Goal: Task Accomplishment & Management: Manage account settings

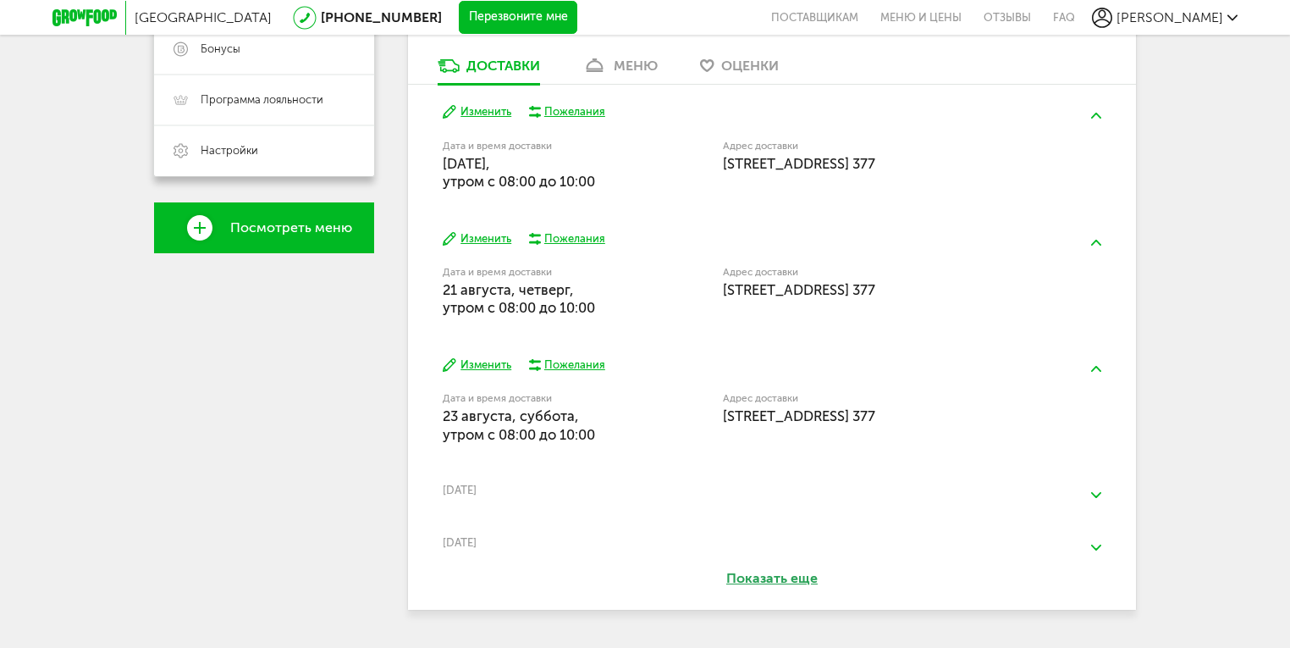
scroll to position [513, 0]
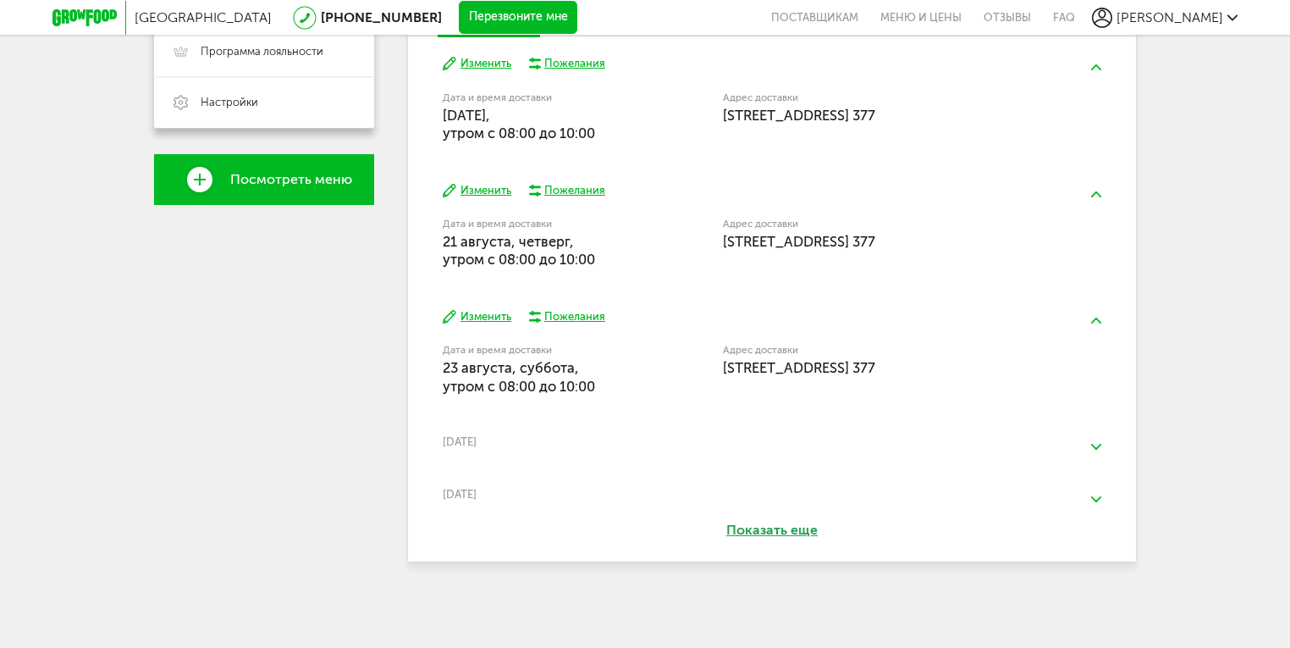
click at [743, 537] on button "Показать еще" at bounding box center [772, 530] width 190 height 19
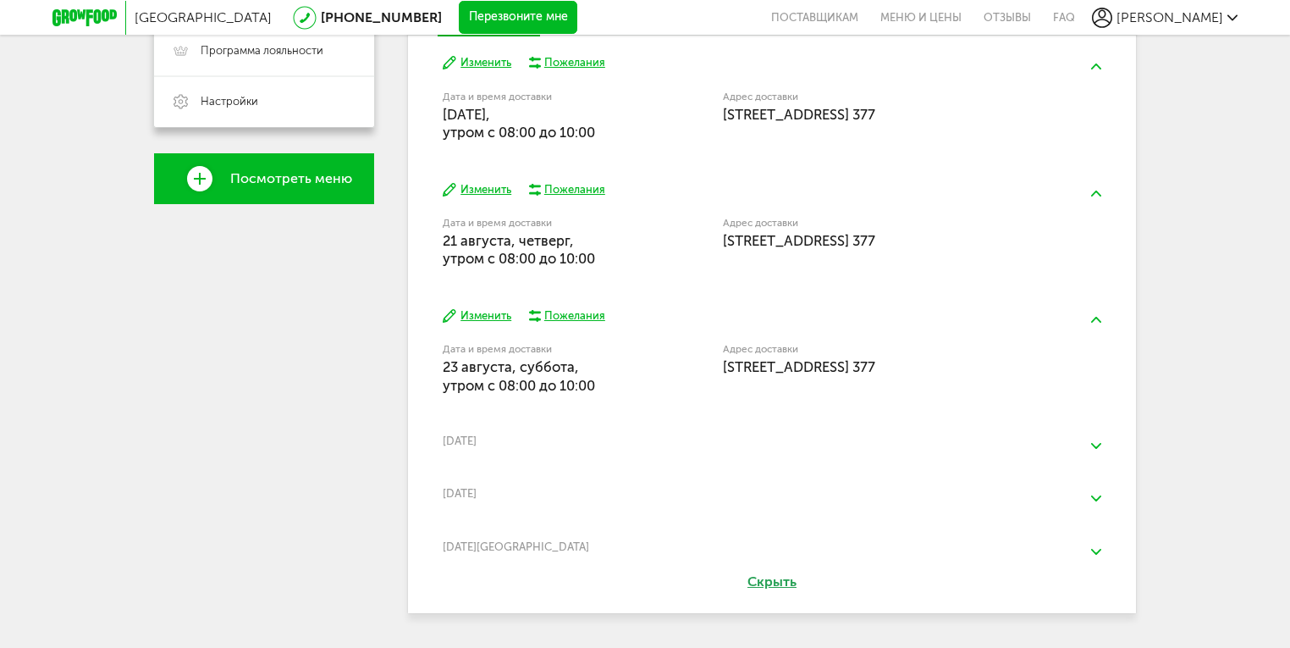
click at [534, 439] on div "[DATE]" at bounding box center [772, 440] width 658 height 13
click at [472, 443] on div "[DATE]" at bounding box center [772, 440] width 658 height 13
click at [466, 441] on div "[DATE]" at bounding box center [772, 440] width 658 height 13
drag, startPoint x: 466, startPoint y: 441, endPoint x: 519, endPoint y: 502, distance: 81.0
click at [519, 502] on div "[DATE] Изменить Пожелания Дата и время доставки [DATE], утром c 08:00 до 10:00 …" at bounding box center [772, 305] width 728 height 538
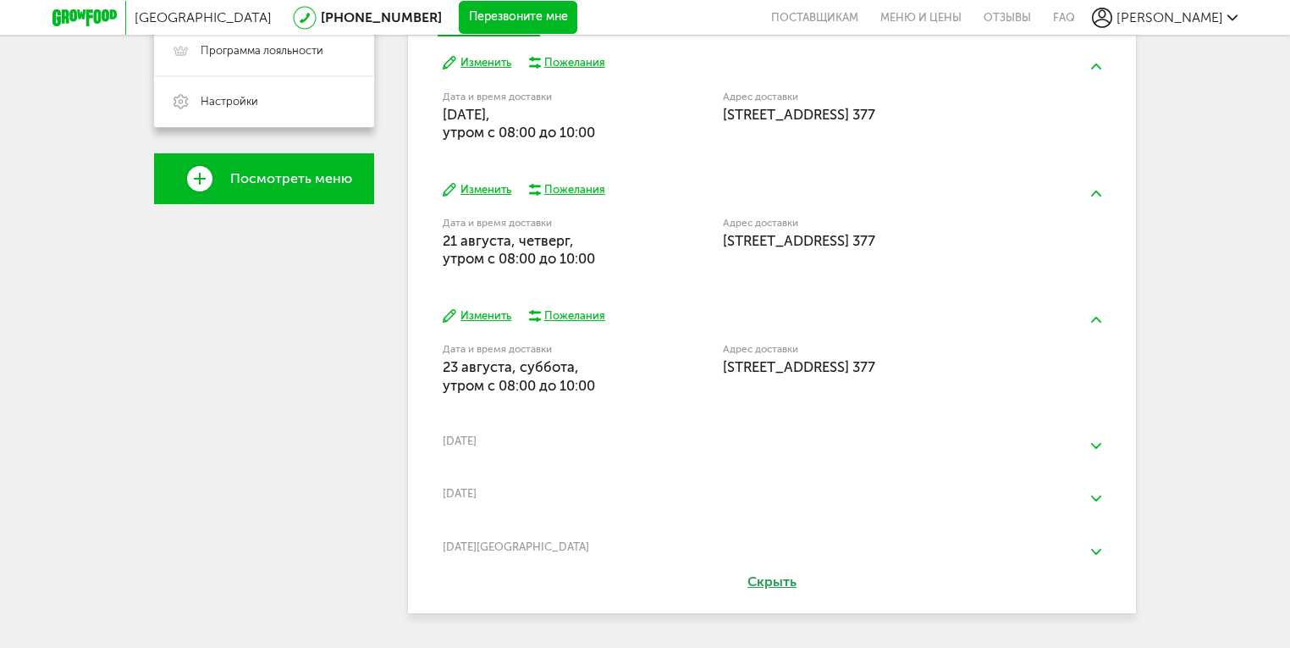
click at [1095, 445] on img at bounding box center [1096, 446] width 10 height 6
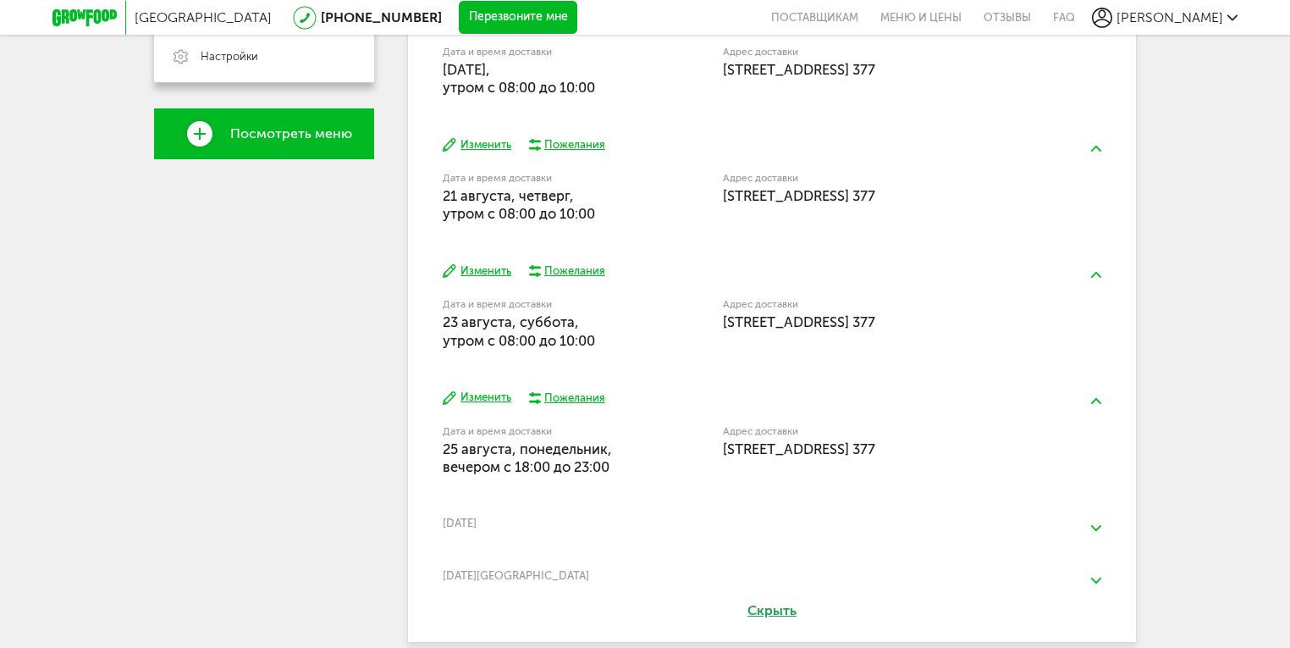
scroll to position [639, 0]
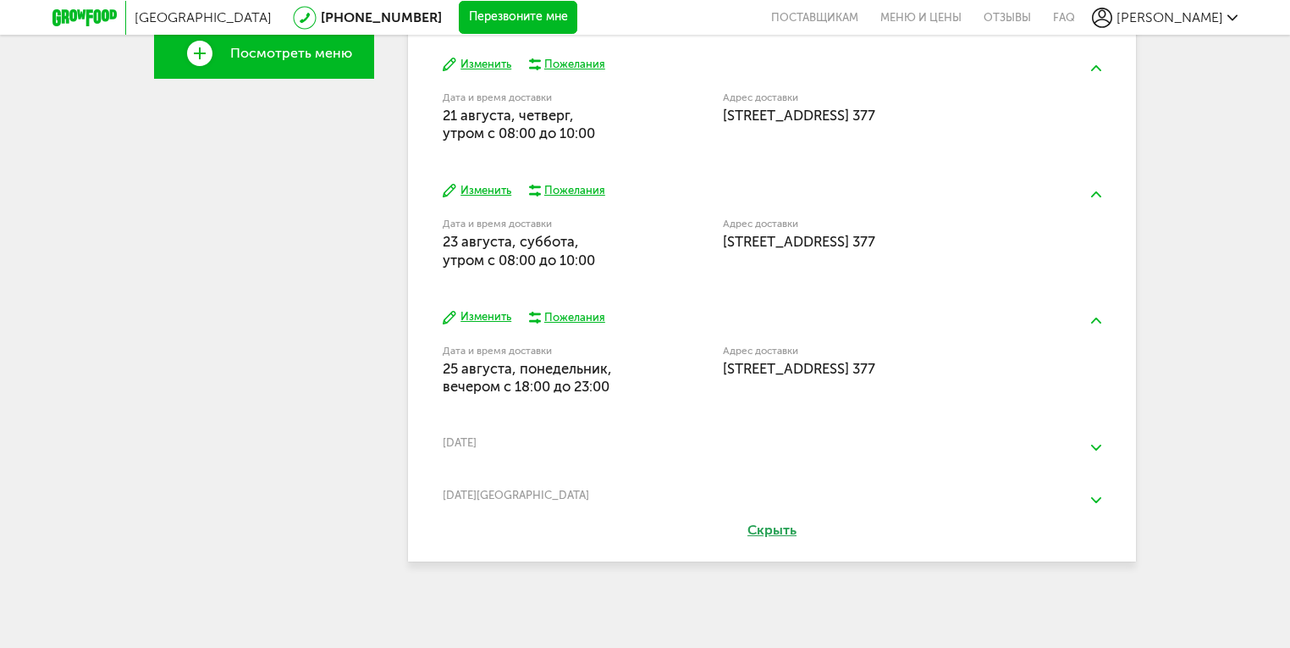
click at [1096, 444] on img at bounding box center [1096, 447] width 10 height 6
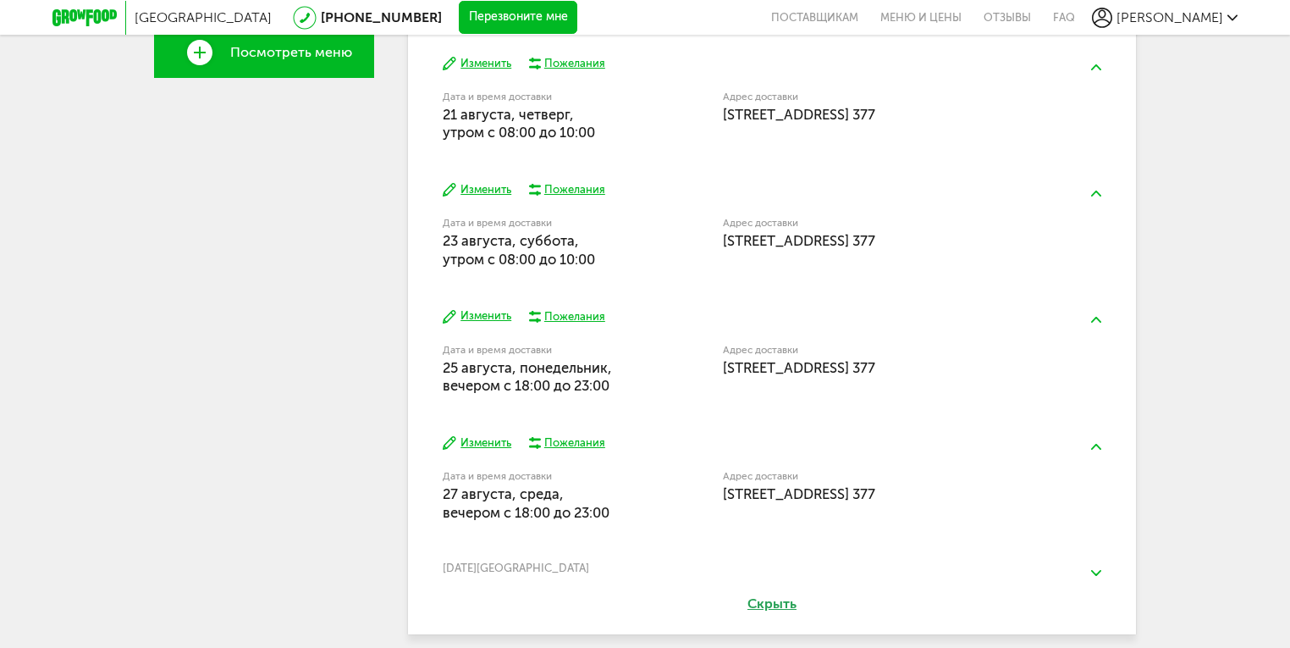
click at [485, 439] on button "Изменить" at bounding box center [477, 443] width 69 height 16
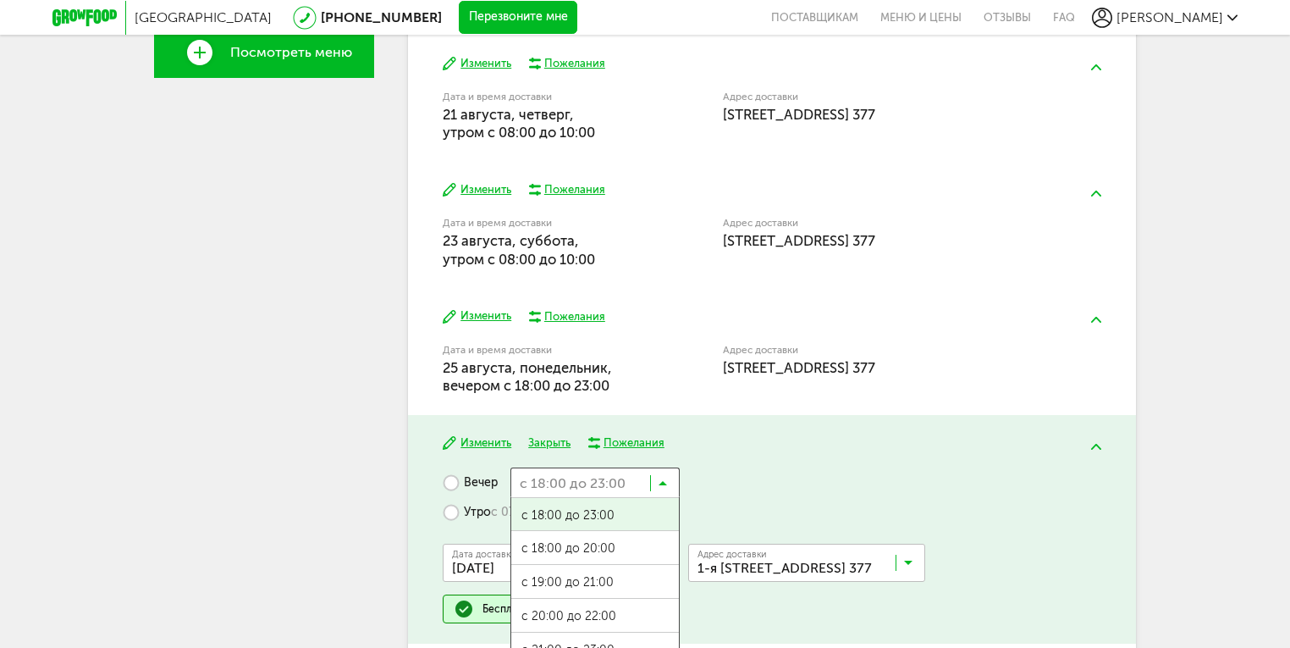
click at [668, 478] on input "Search for option" at bounding box center [594, 481] width 169 height 29
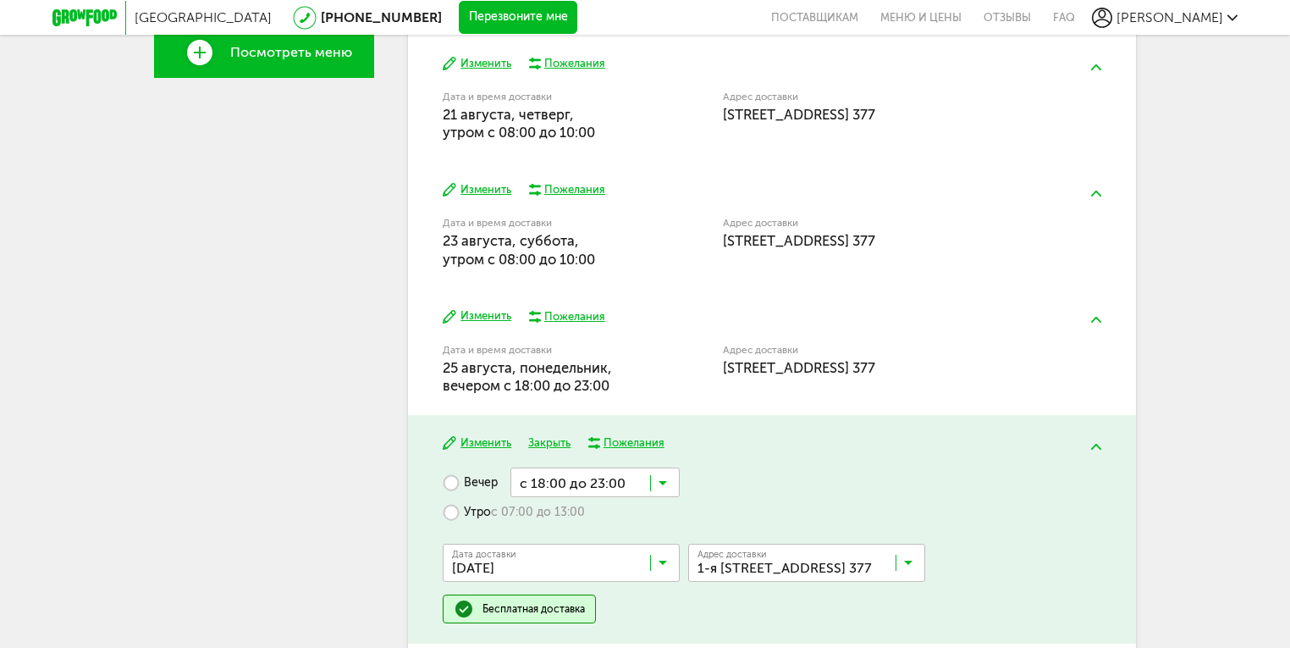
click at [451, 513] on label "Утро с 07:00 до 13:00" at bounding box center [514, 512] width 142 height 30
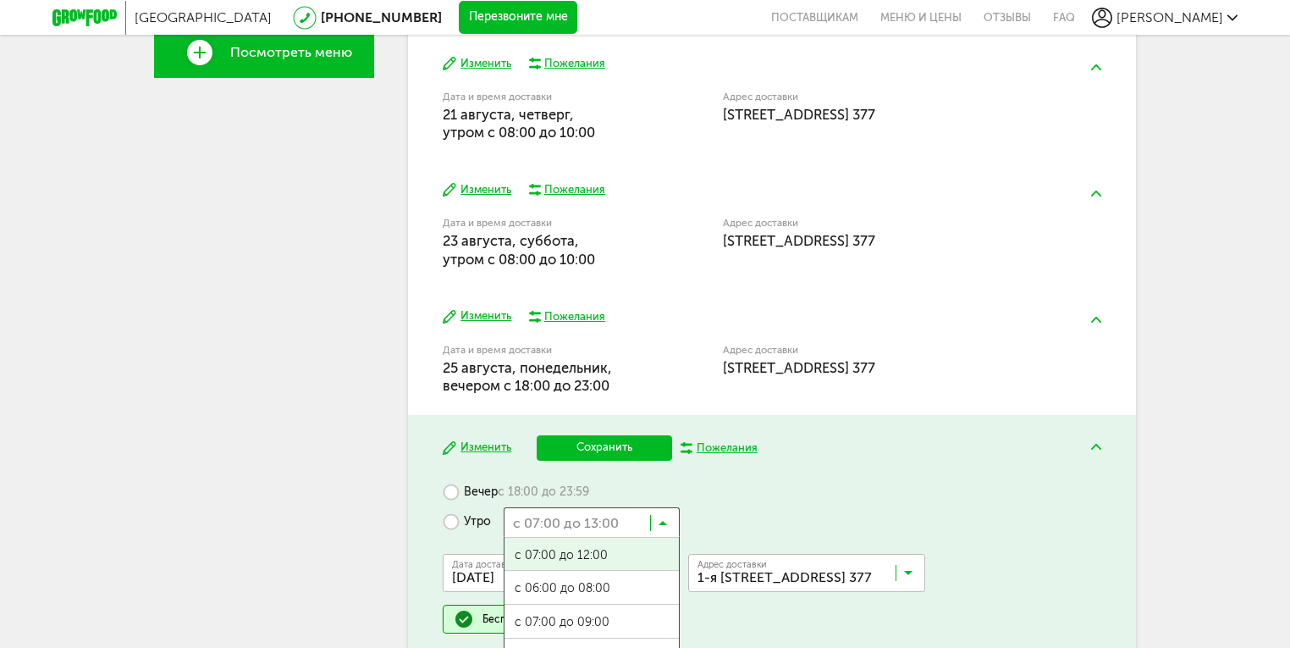
click at [667, 516] on input "Search for option" at bounding box center [592, 521] width 176 height 29
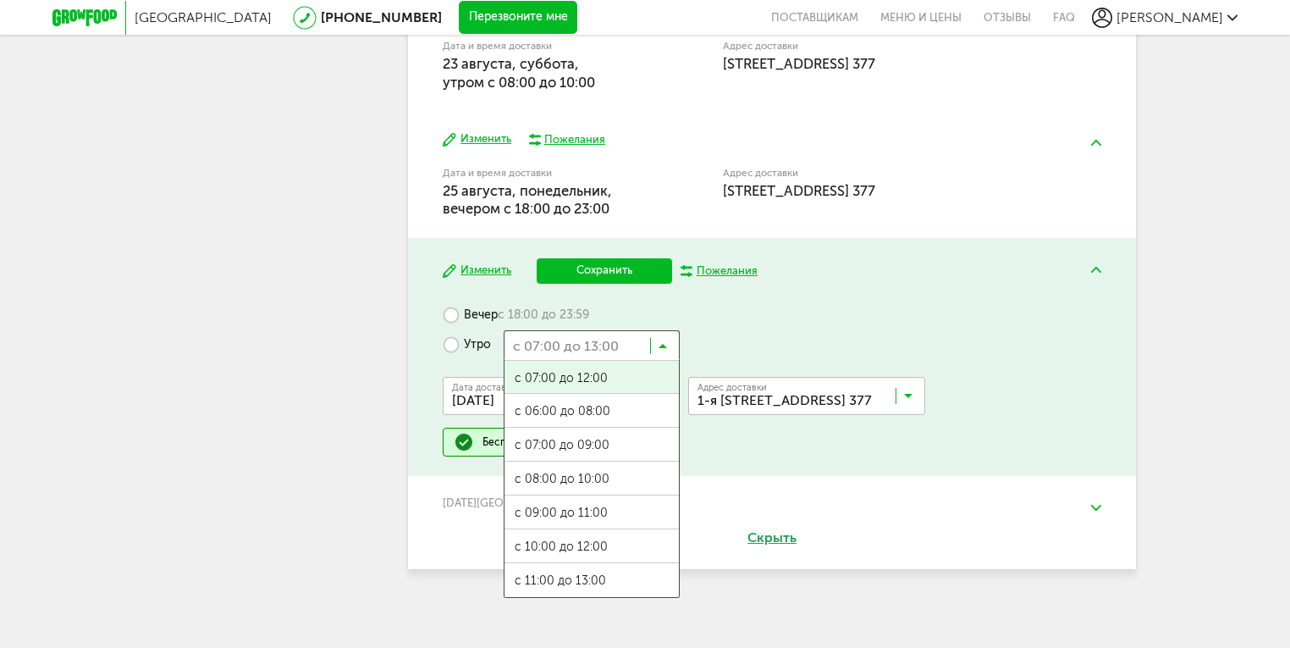
scroll to position [817, 0]
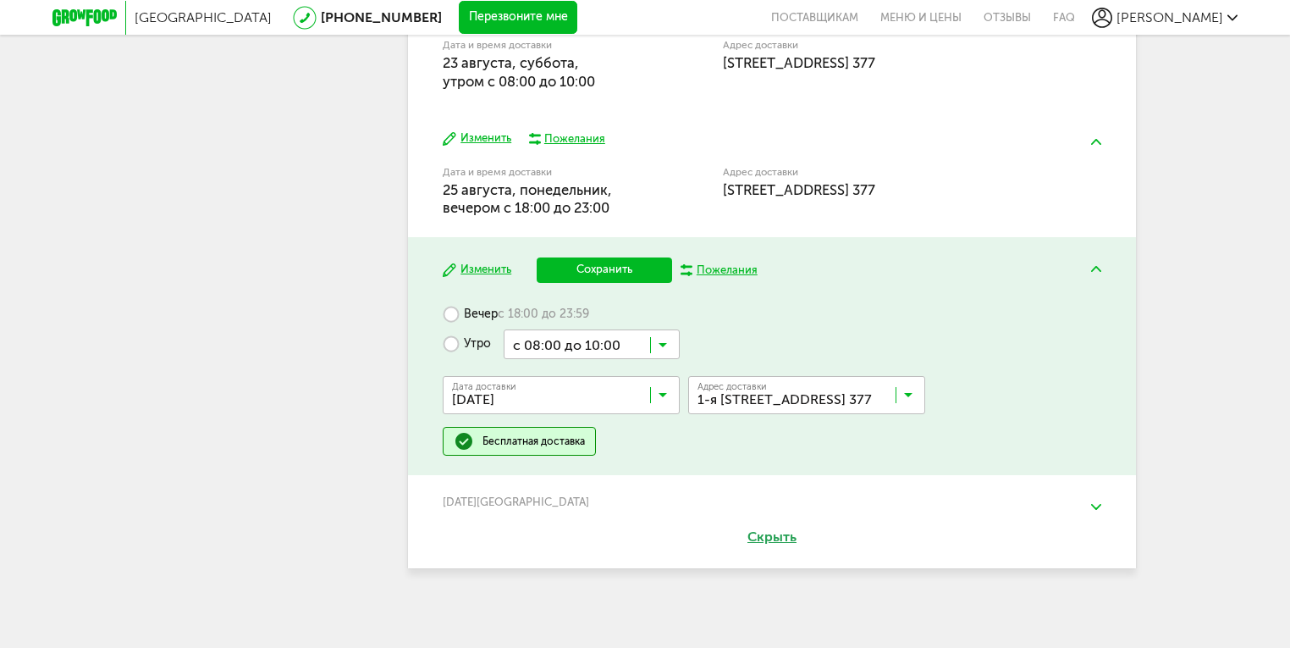
click at [560, 472] on span "с 08:00 до 10:00" at bounding box center [592, 479] width 174 height 36
click at [614, 273] on button "Сохранить" at bounding box center [604, 269] width 135 height 25
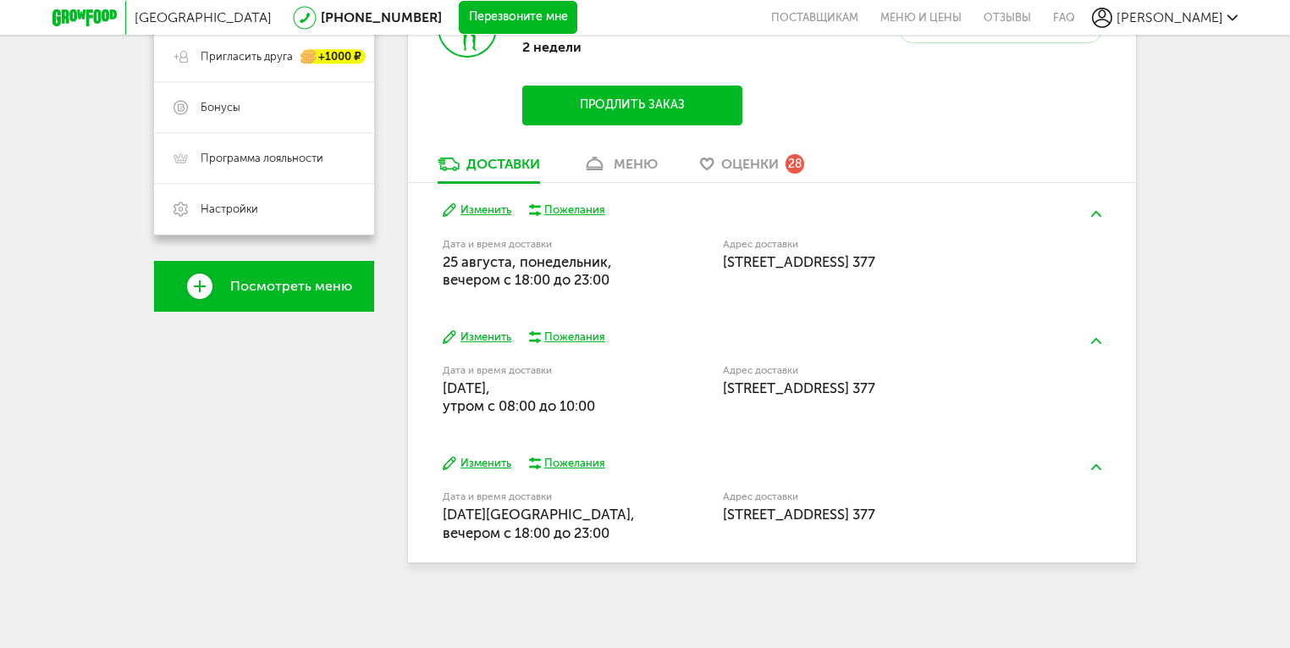
scroll to position [406, 0]
click at [475, 462] on button "Изменить" at bounding box center [477, 463] width 69 height 16
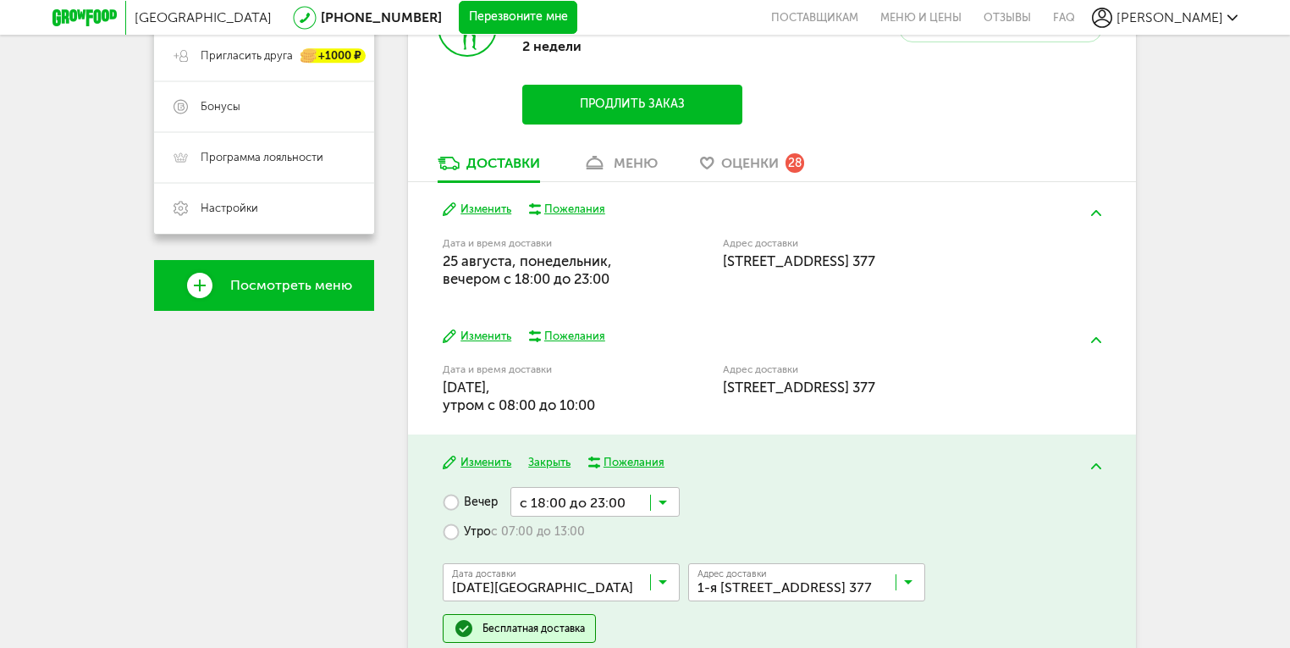
click at [457, 526] on label "Утро с 07:00 до 13:00" at bounding box center [514, 531] width 142 height 30
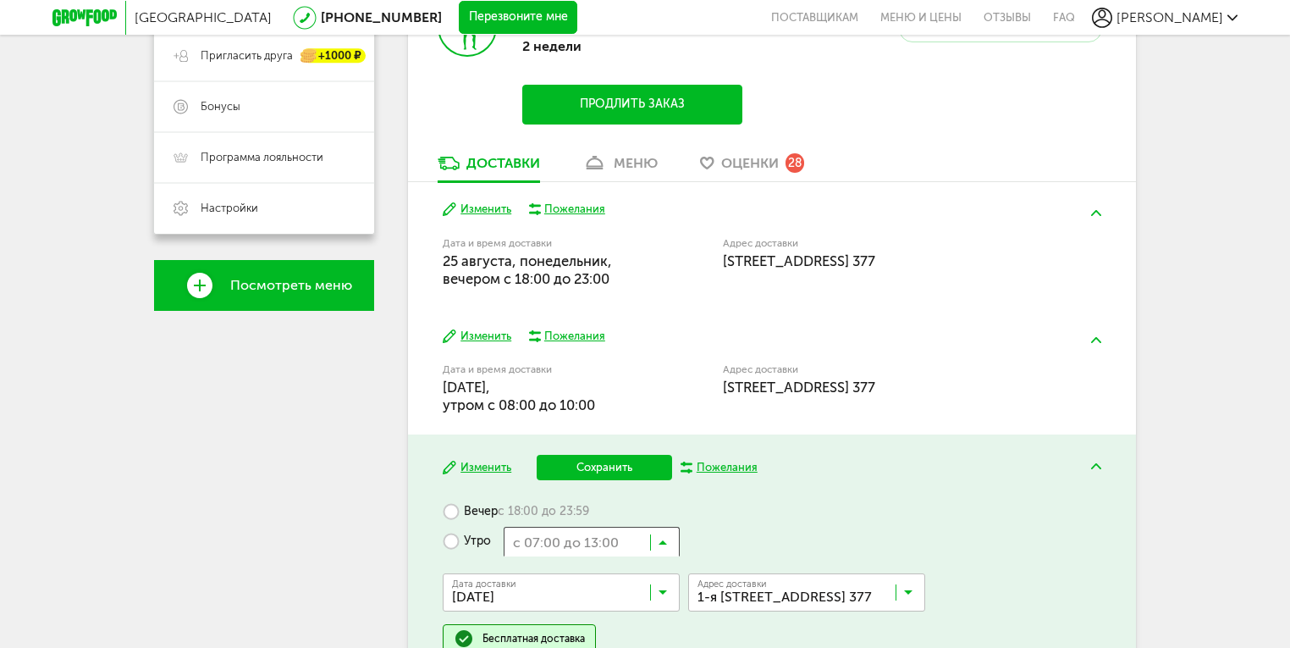
click at [671, 538] on input "Search for option" at bounding box center [592, 541] width 176 height 29
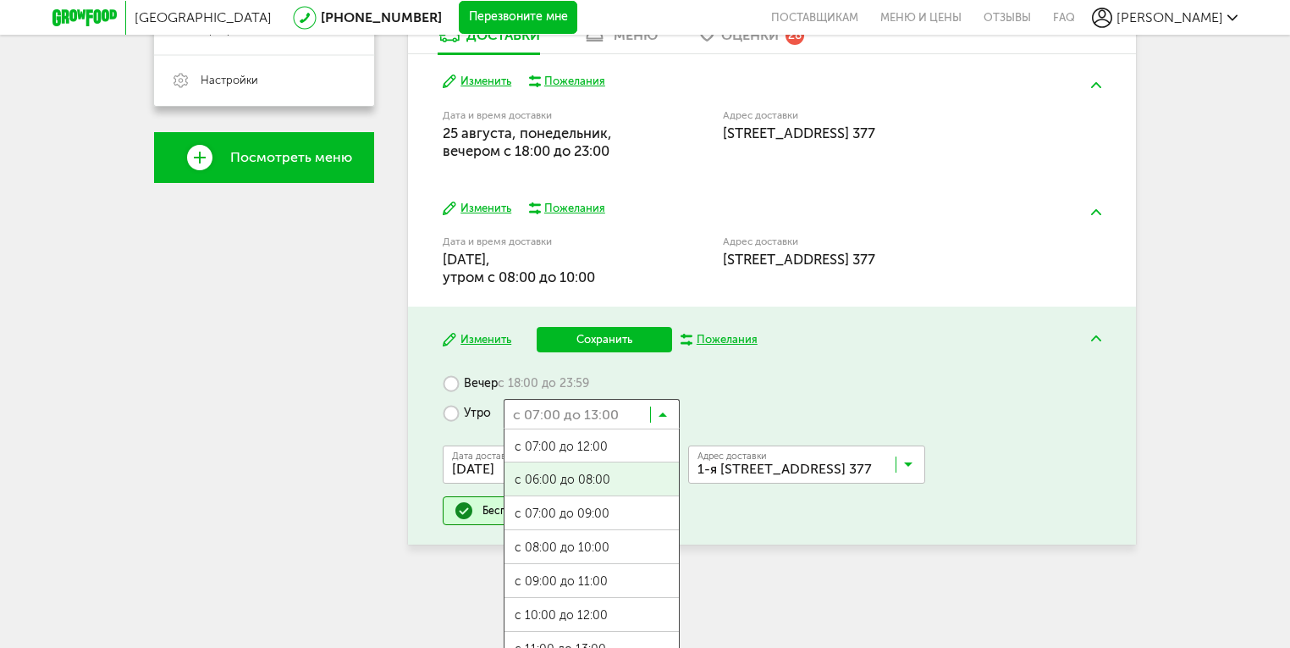
scroll to position [544, 0]
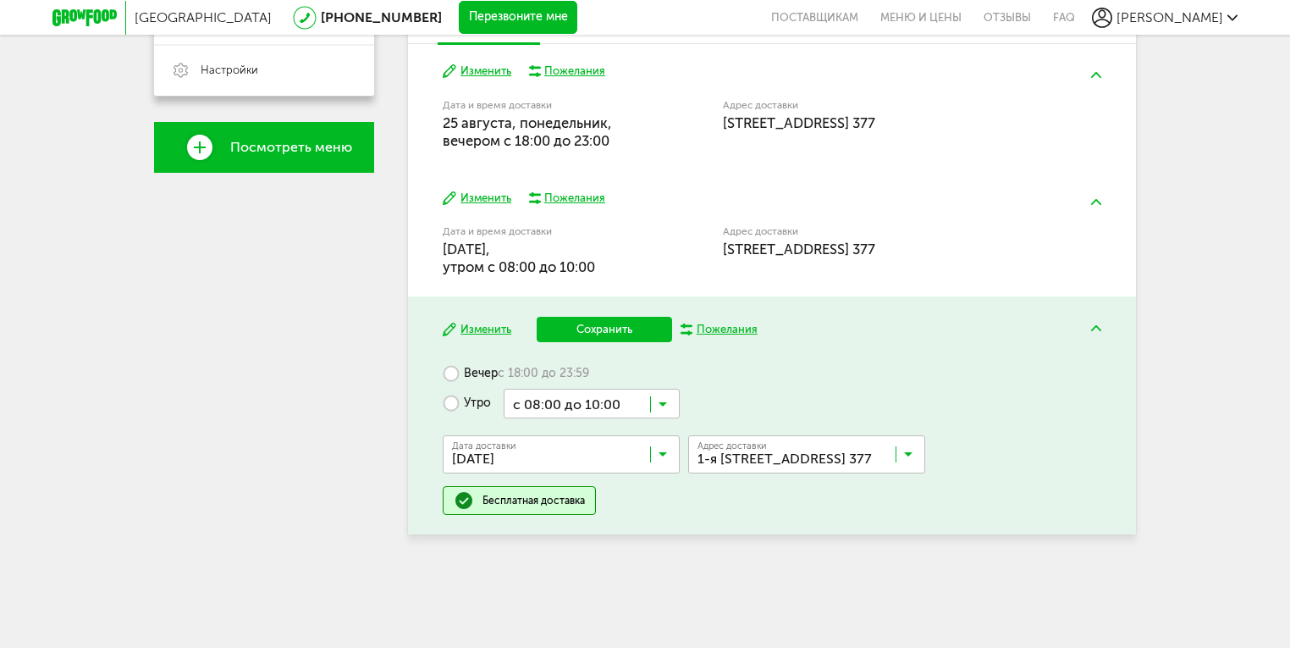
click at [541, 533] on span "с 08:00 до 10:00" at bounding box center [592, 538] width 174 height 36
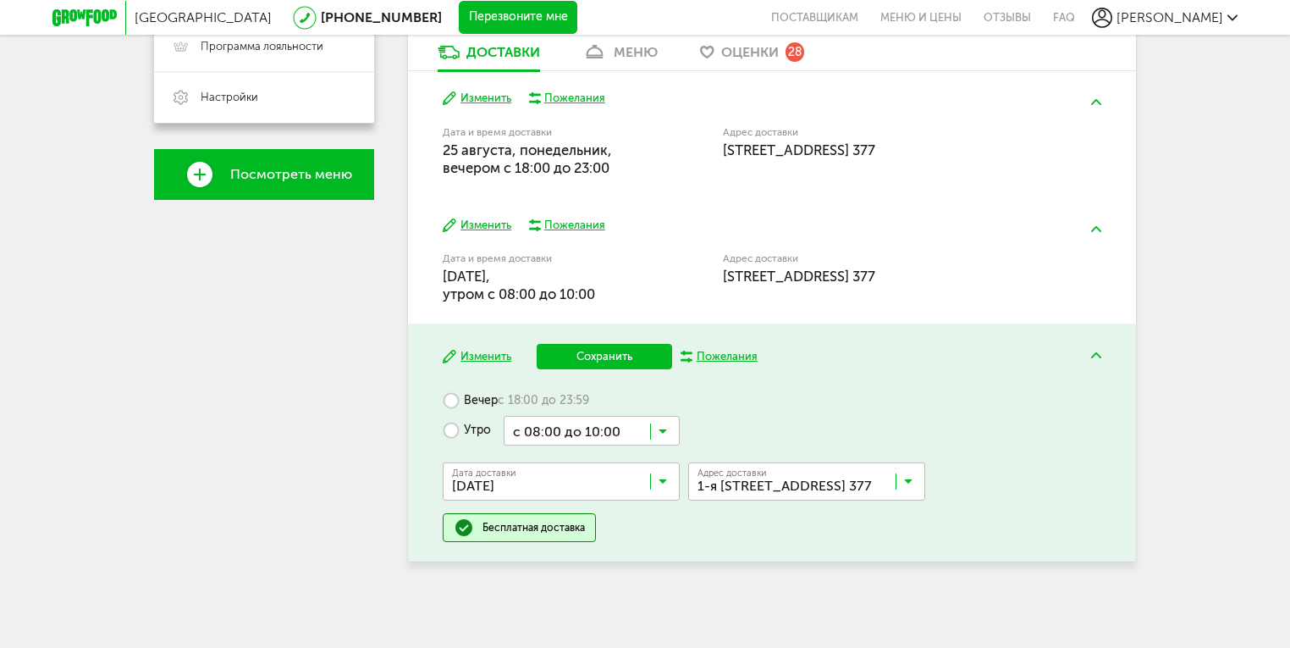
scroll to position [517, 0]
click at [483, 96] on button "Изменить" at bounding box center [477, 99] width 69 height 16
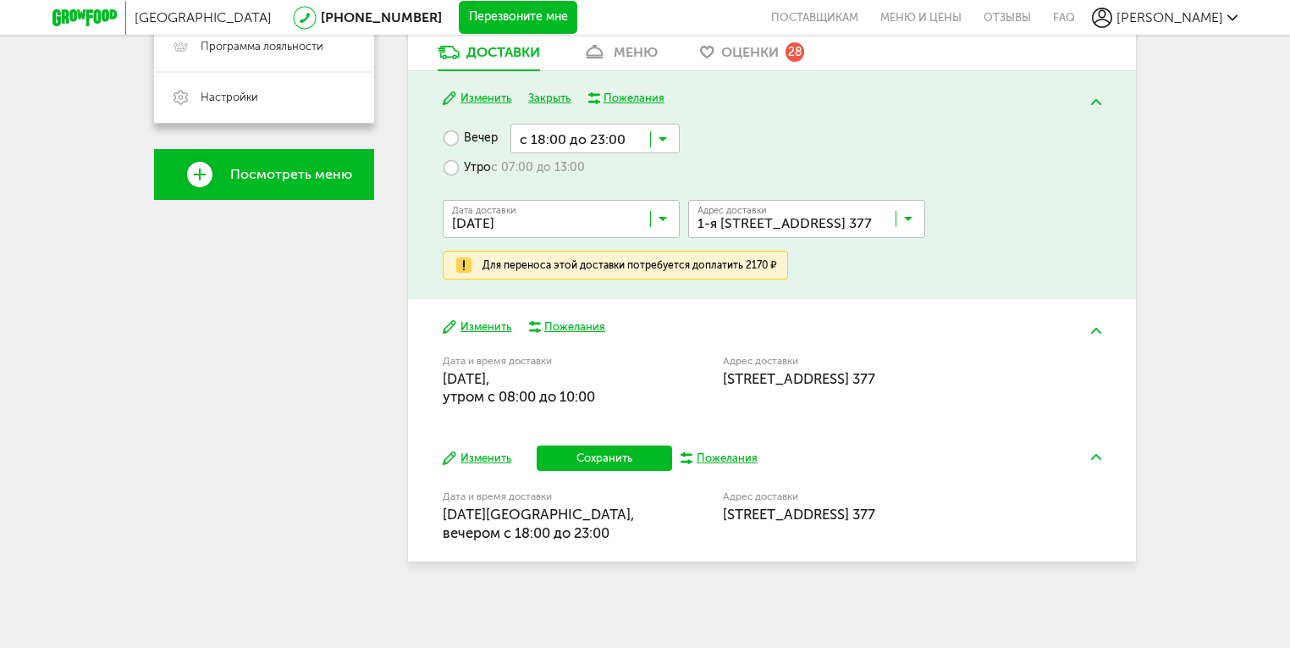
click at [366, 374] on div "[PERSON_NAME] [PHONE_NUMBER] Мои заказы Подписка Мои предпочтения Пригласить др…" at bounding box center [264, 131] width 220 height 897
click at [1209, 235] on div "Москва [PHONE_NUMBER] Перезвоните мне поставщикам Меню и цены Отзывы FAQ [PERSO…" at bounding box center [645, 65] width 1290 height 1165
click at [543, 99] on button "Закрыть" at bounding box center [549, 99] width 42 height 16
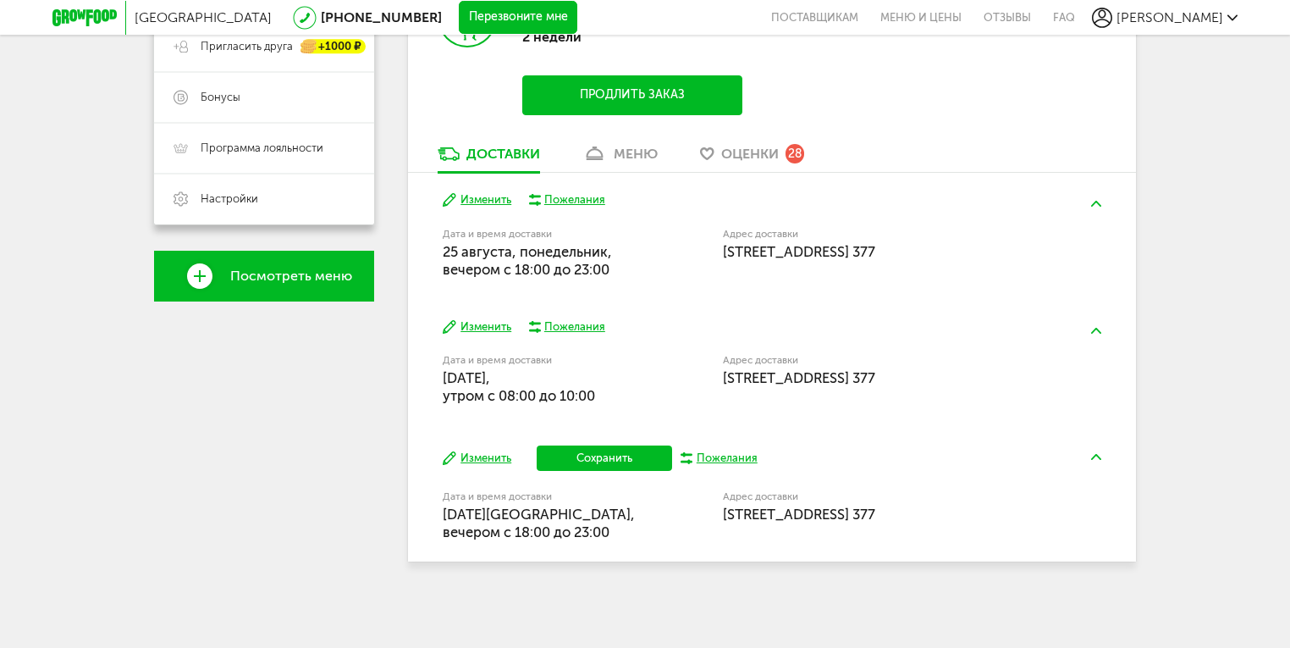
scroll to position [416, 0]
